Goal: Information Seeking & Learning: Learn about a topic

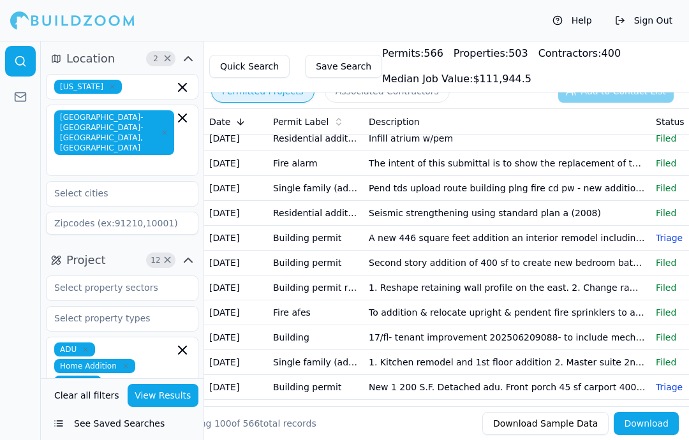
scroll to position [34, 0]
click at [573, 218] on td "Seismic strengthening using standard plan a (2008)" at bounding box center [507, 212] width 287 height 25
click at [585, 190] on td "Pend tds upload route building plng fire cd pw - new addition to the existing h…" at bounding box center [507, 188] width 287 height 25
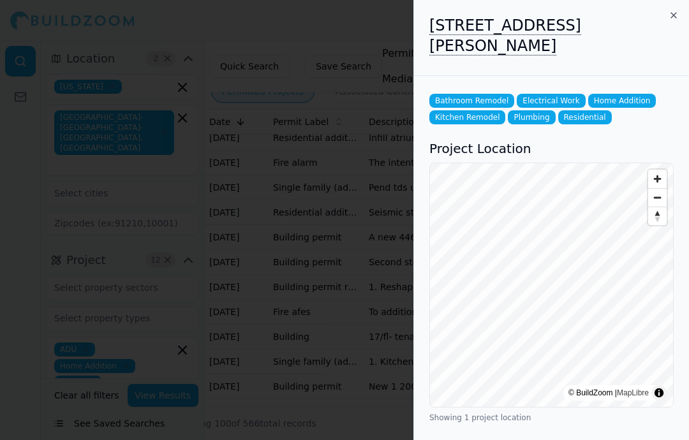
scroll to position [0, 0]
click at [135, 327] on div at bounding box center [344, 220] width 689 height 440
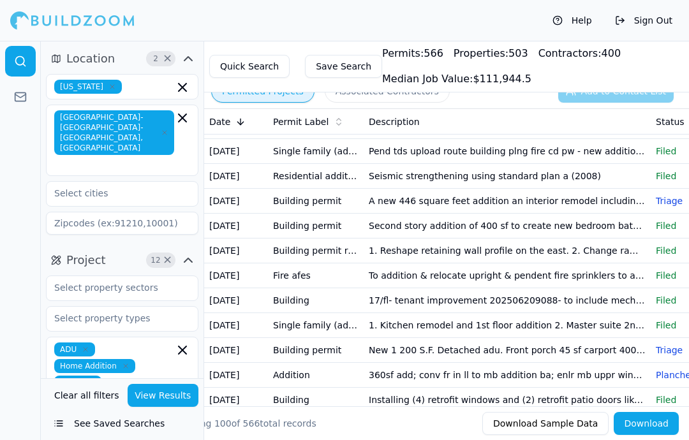
scroll to position [71, 0]
click at [595, 220] on td "Second story addition of 400 sf to create new bedroom bathroom and closet on th…" at bounding box center [507, 225] width 287 height 25
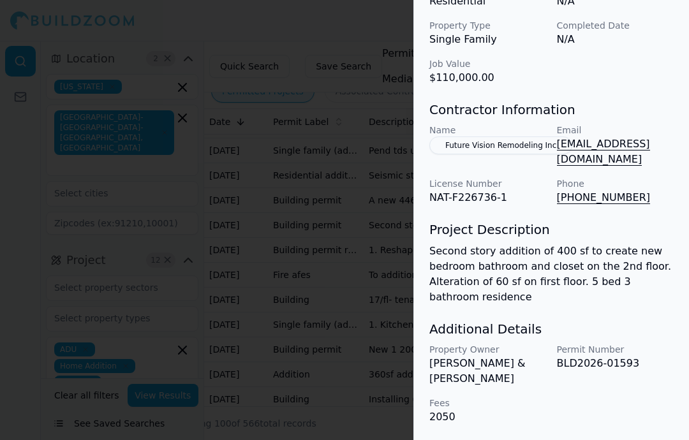
scroll to position [506, 0]
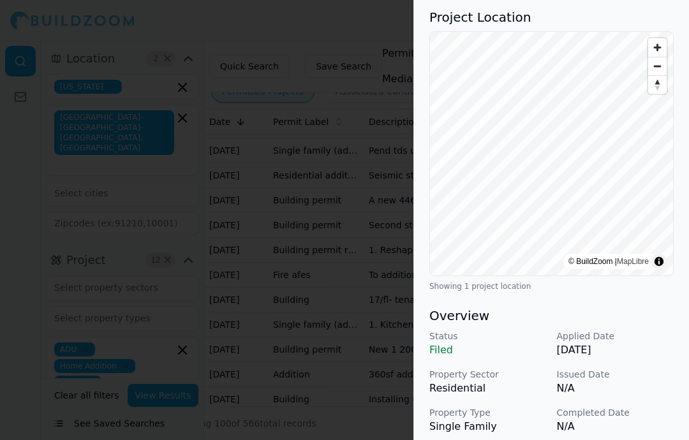
click at [86, 271] on div at bounding box center [344, 220] width 689 height 440
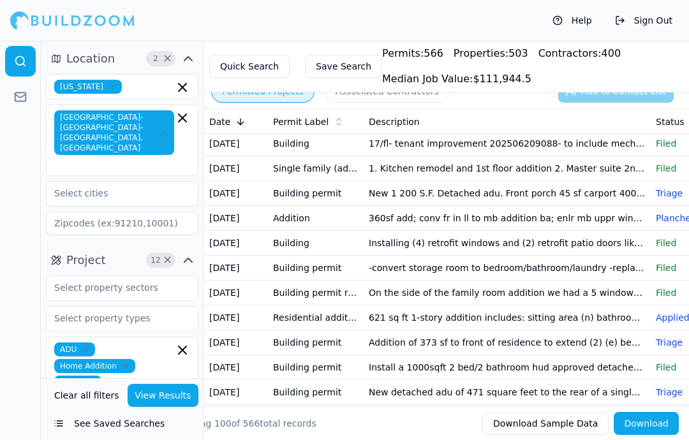
scroll to position [228, 0]
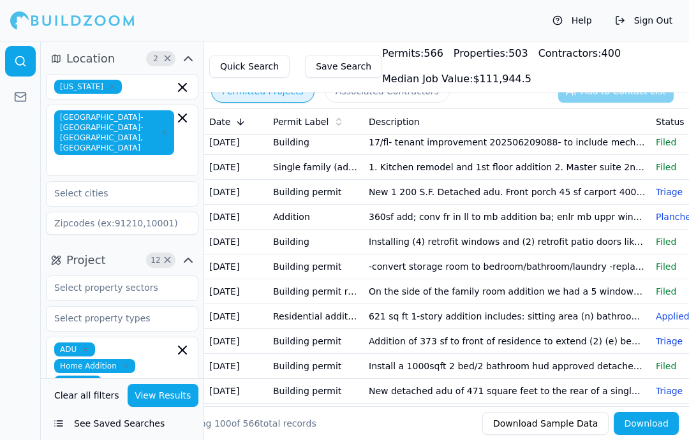
click at [615, 199] on td "New 1 200 S.F. Detached adu. Front porch 45 sf carport 400 sf" at bounding box center [507, 192] width 287 height 25
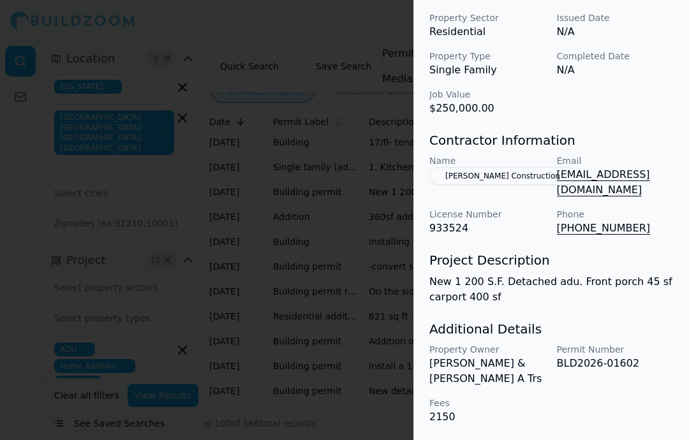
scroll to position [454, 0]
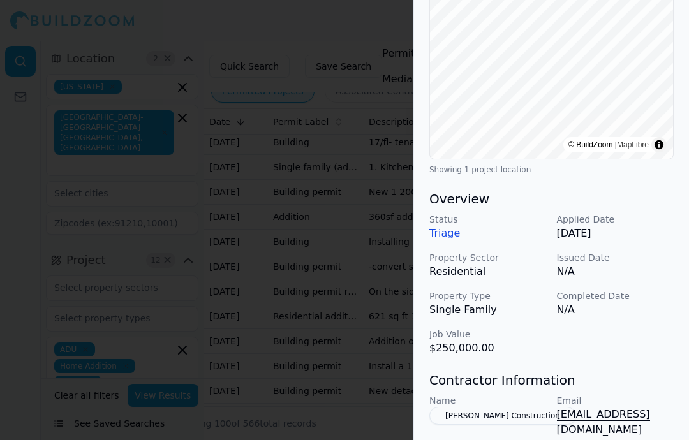
click at [70, 249] on div at bounding box center [344, 220] width 689 height 440
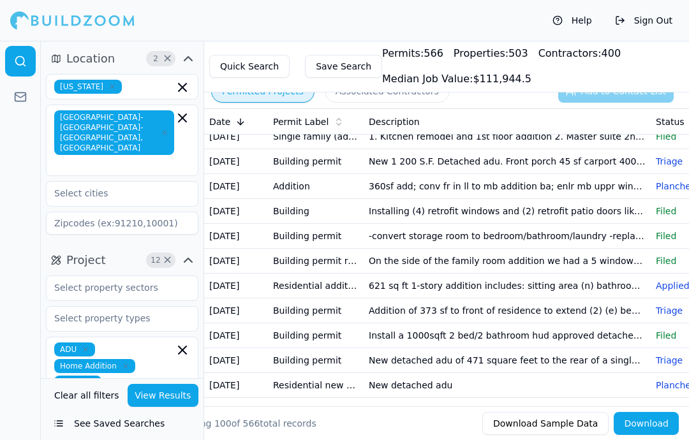
scroll to position [258, 0]
click at [612, 193] on td "360sf add; conv fr in ll to mb addition ba; enlr mb uppr window" at bounding box center [507, 187] width 287 height 25
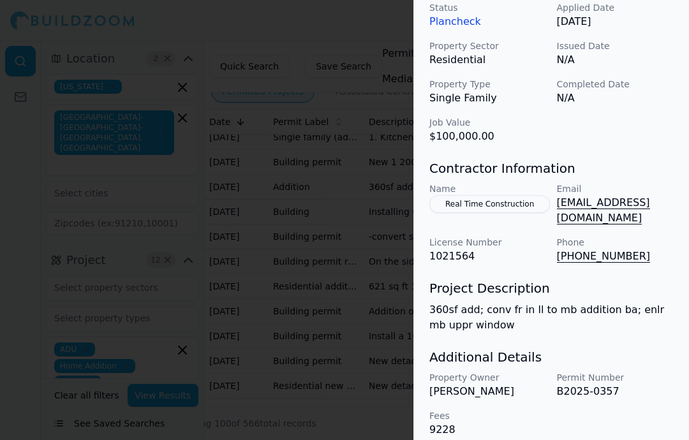
scroll to position [288, 0]
